Goal: Task Accomplishment & Management: Manage account settings

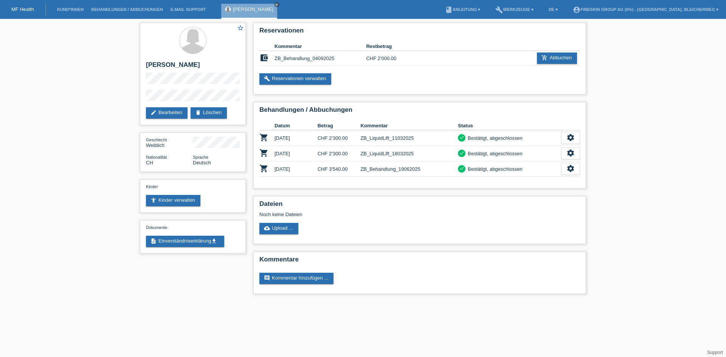
click at [28, 10] on link "MF Health" at bounding box center [22, 9] width 23 height 6
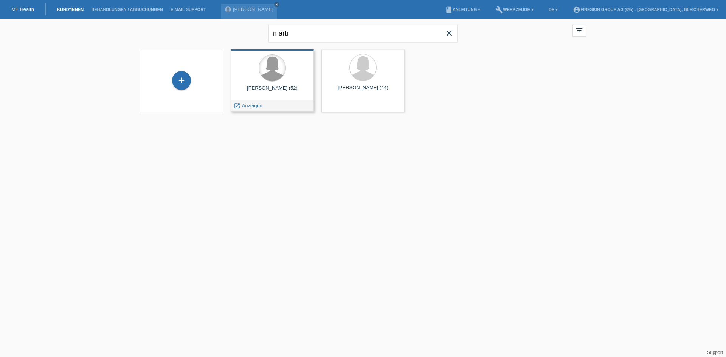
click at [277, 74] on div at bounding box center [272, 68] width 26 height 26
click at [249, 104] on span "Anzeigen" at bounding box center [252, 106] width 20 height 6
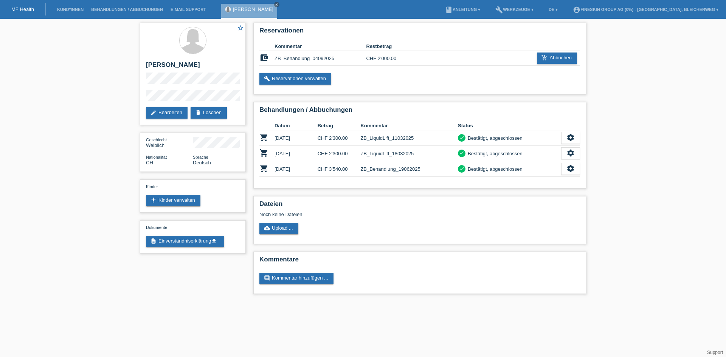
click at [267, 2] on div "Radmila Marti close" at bounding box center [251, 9] width 60 height 19
click at [274, 4] on link "close" at bounding box center [276, 4] width 5 height 5
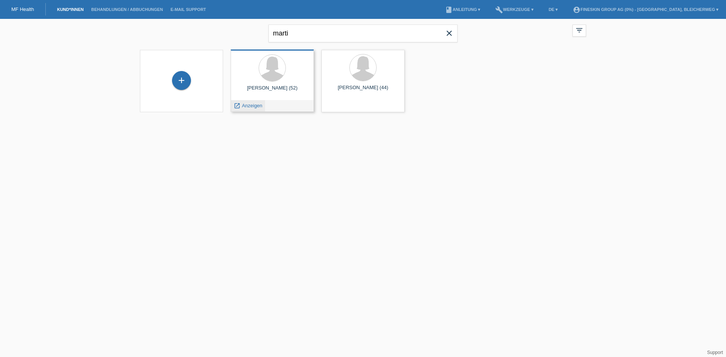
click at [246, 104] on span "Anzeigen" at bounding box center [252, 106] width 20 height 6
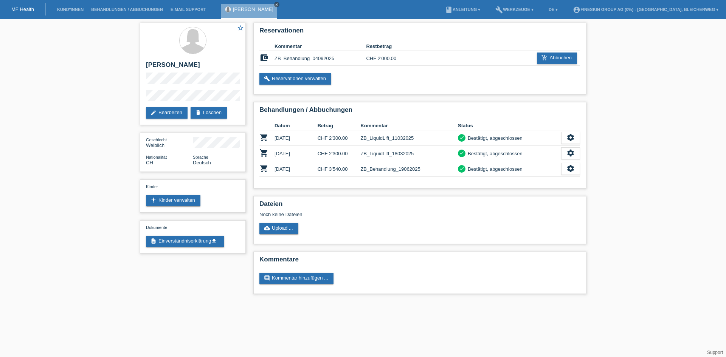
click at [275, 5] on icon "close" at bounding box center [277, 5] width 4 height 4
click at [28, 8] on link "MF Health" at bounding box center [22, 9] width 23 height 6
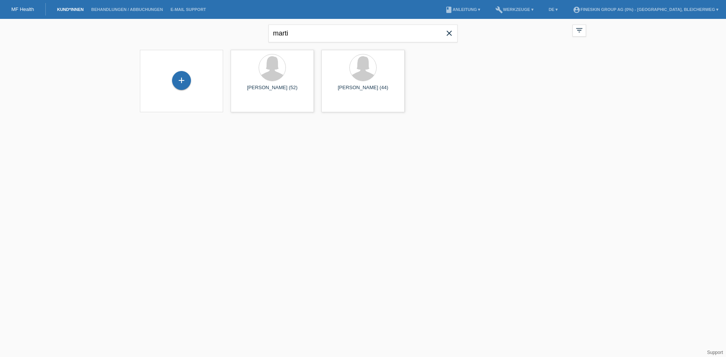
click at [26, 7] on link "MF Health" at bounding box center [22, 9] width 23 height 6
click at [249, 103] on span "Anzeigen" at bounding box center [252, 106] width 20 height 6
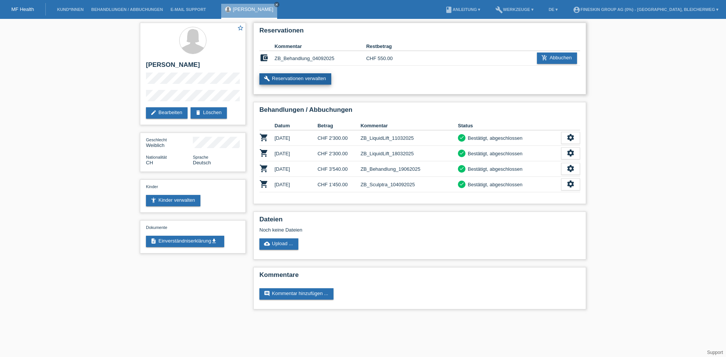
click at [290, 80] on link "build Reservationen verwalten" at bounding box center [296, 78] width 72 height 11
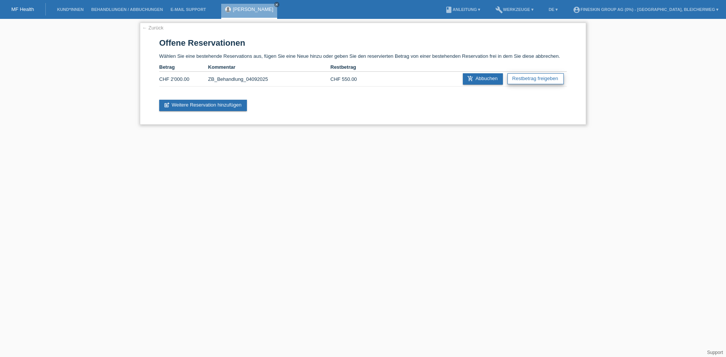
click at [539, 80] on link "Restbetrag freigeben" at bounding box center [536, 78] width 56 height 11
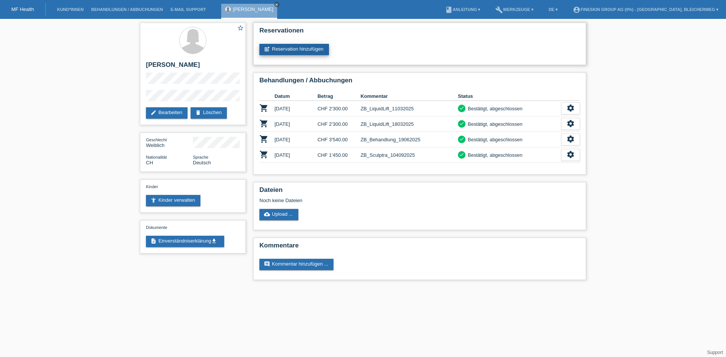
click at [298, 47] on link "post_add Reservation hinzufügen" at bounding box center [295, 49] width 70 height 11
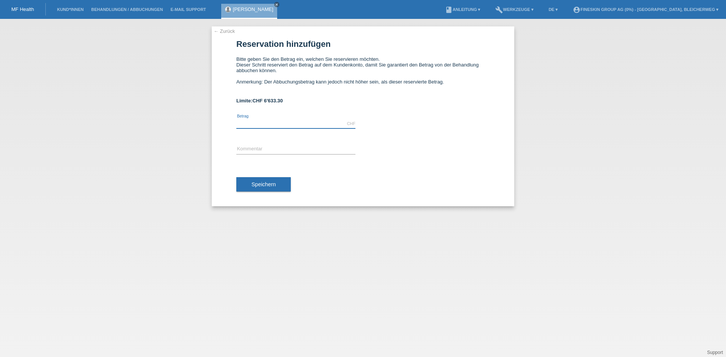
drag, startPoint x: 300, startPoint y: 124, endPoint x: 309, endPoint y: 123, distance: 9.3
click at [300, 124] on input "text" at bounding box center [295, 123] width 119 height 9
type input "6633.00"
click at [259, 149] on input "text" at bounding box center [295, 149] width 119 height 9
type input "Z"
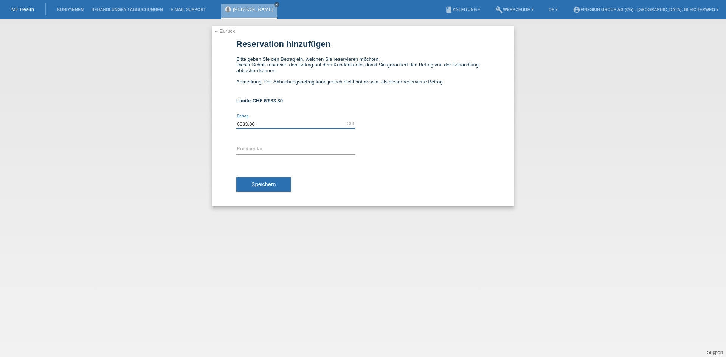
drag, startPoint x: 267, startPoint y: 127, endPoint x: 221, endPoint y: 121, distance: 46.2
click at [221, 121] on div "← Zurück Reservation hinzufügen Bitte geben Sie den Betrag ein, welchen Sie res…" at bounding box center [363, 116] width 303 height 180
type input "1500.00"
click at [261, 148] on input "text" at bounding box center [295, 149] width 119 height 9
type input "ZB_Behandlung"
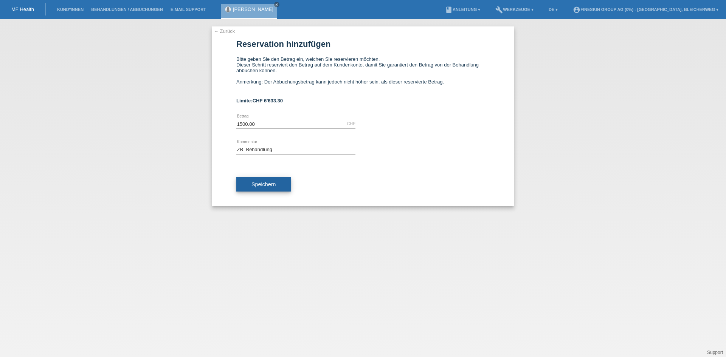
click at [269, 183] on span "Speichern" at bounding box center [264, 185] width 24 height 6
